Goal: Information Seeking & Learning: Learn about a topic

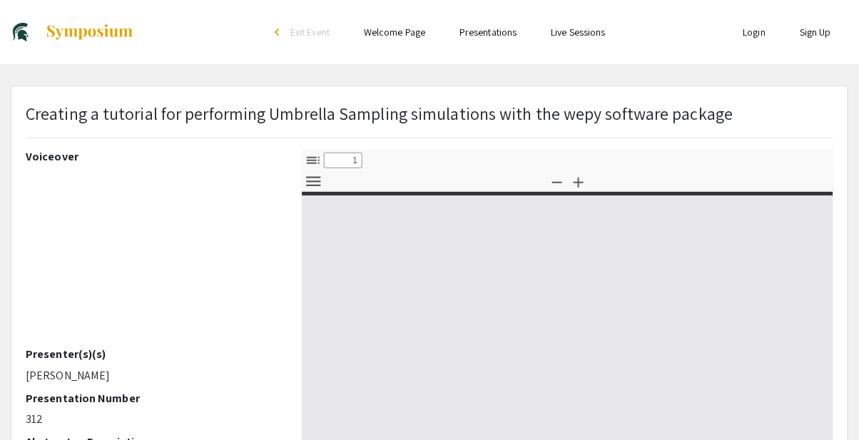
select select "custom"
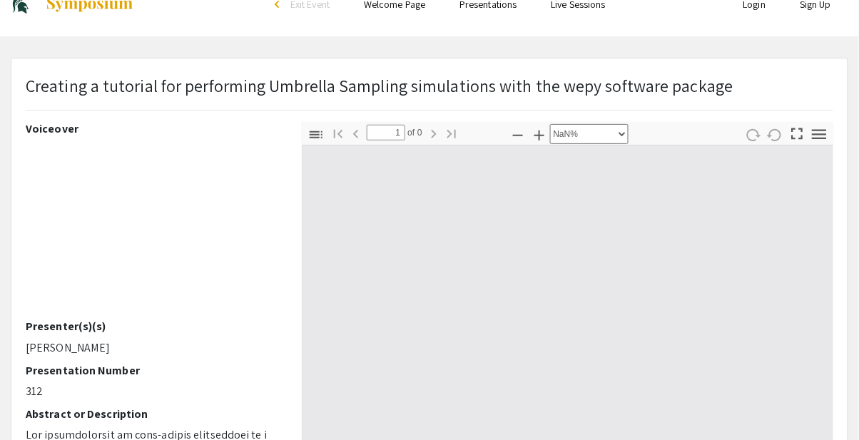
type input "0"
select select "custom"
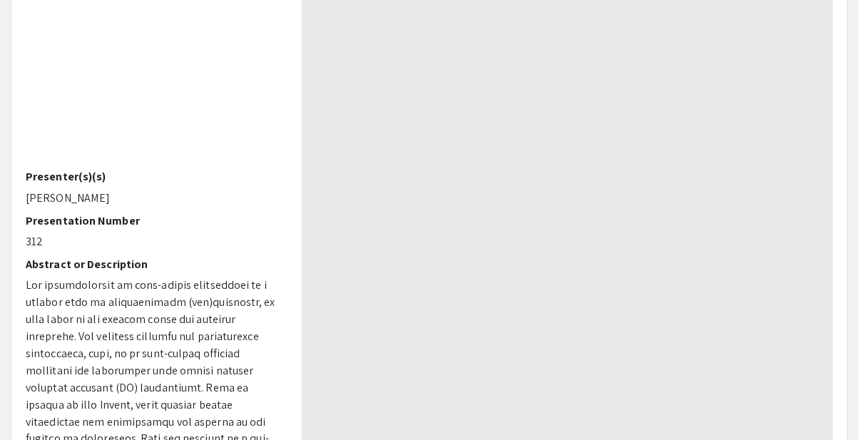
type input "1"
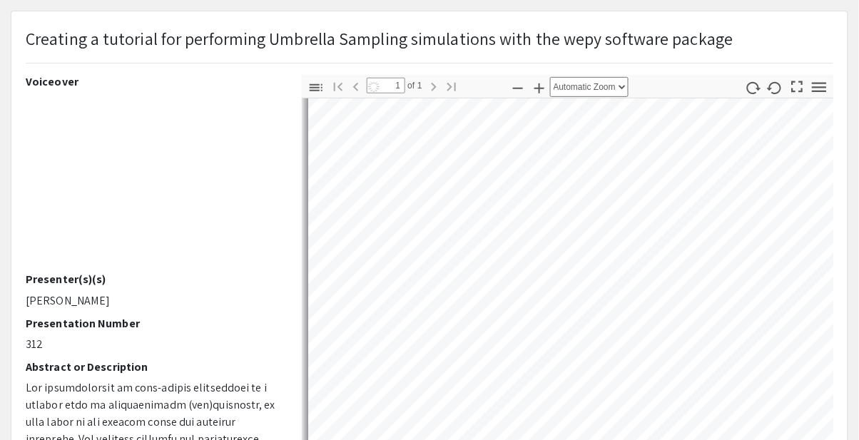
scroll to position [153, 0]
select select "auto"
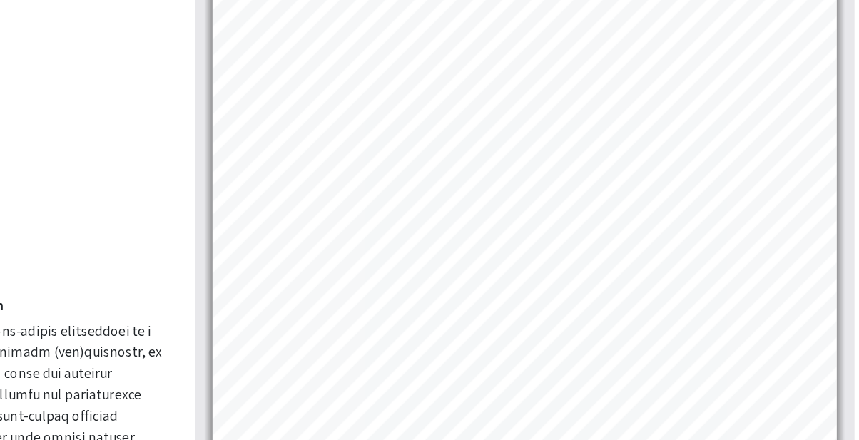
scroll to position [121, 0]
